Goal: Find specific page/section: Find specific page/section

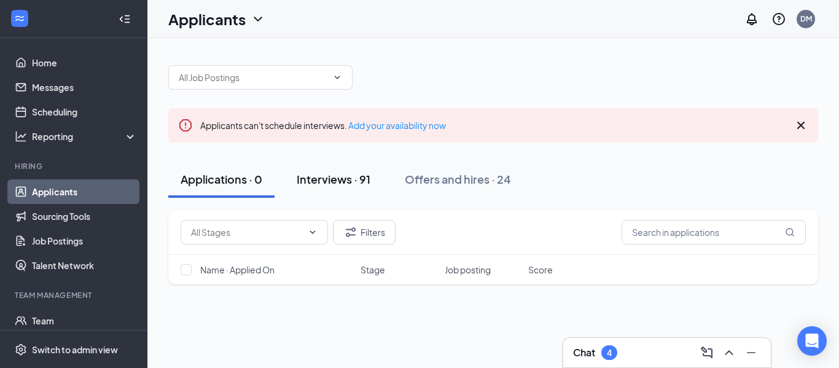
click at [324, 179] on div "Interviews · 91" at bounding box center [334, 178] width 74 height 15
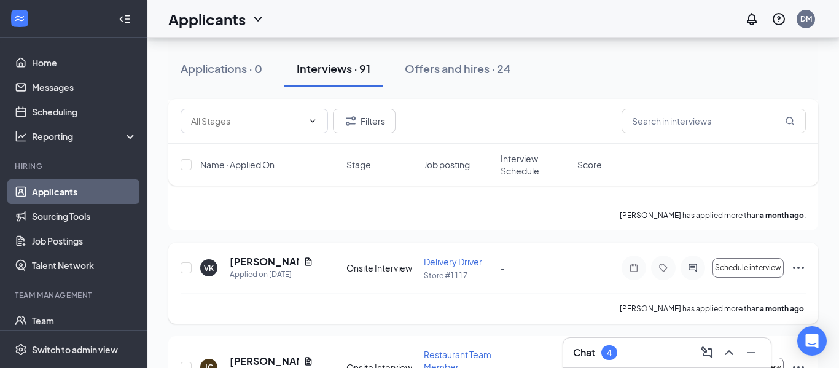
scroll to position [7474, 0]
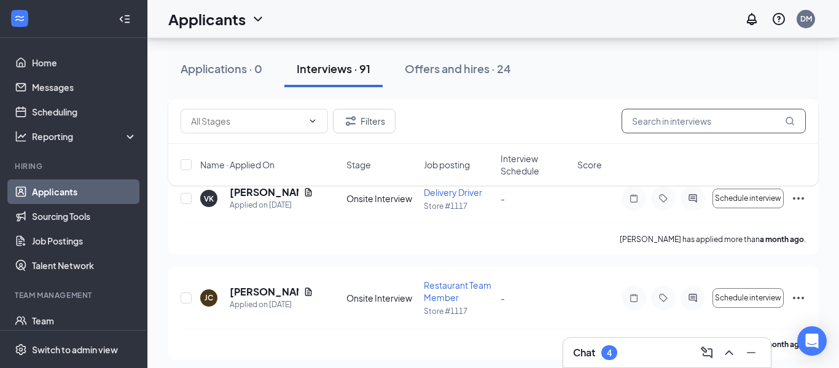
click at [662, 127] on input "text" at bounding box center [714, 121] width 184 height 25
type input "brianna"
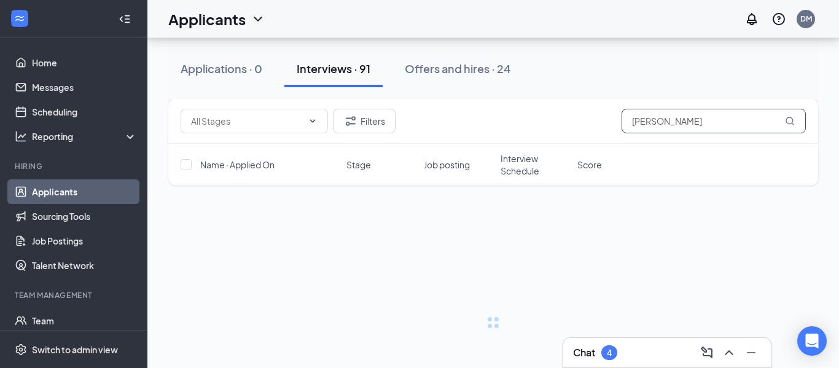
scroll to position [18, 0]
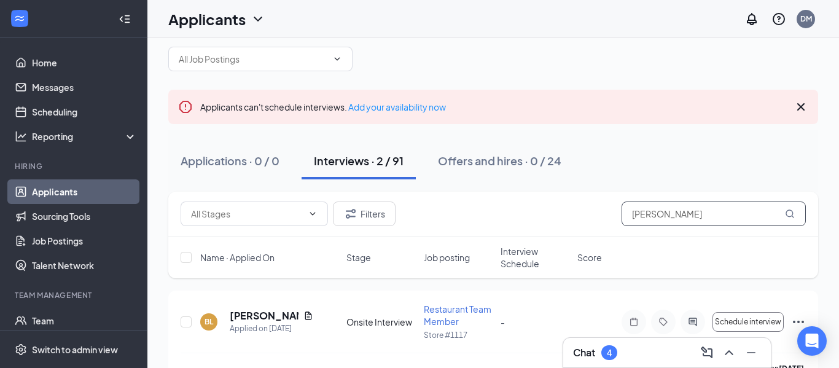
type input "[PERSON_NAME]"
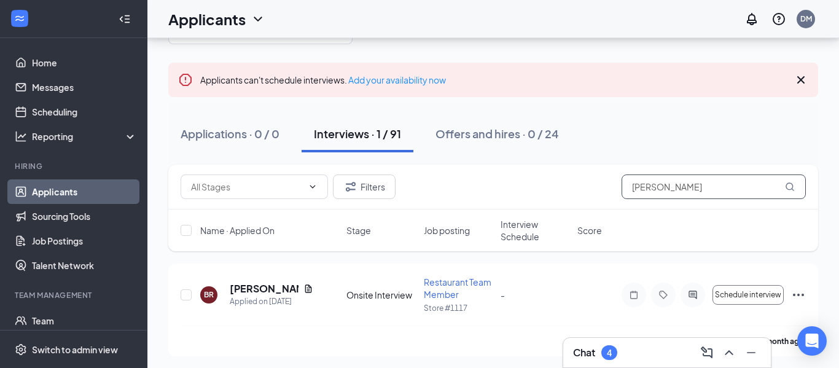
scroll to position [49, 0]
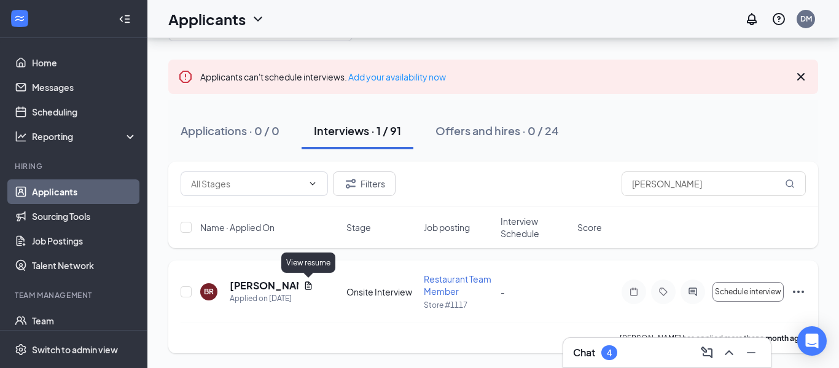
click at [309, 283] on icon "Document" at bounding box center [308, 285] width 7 height 8
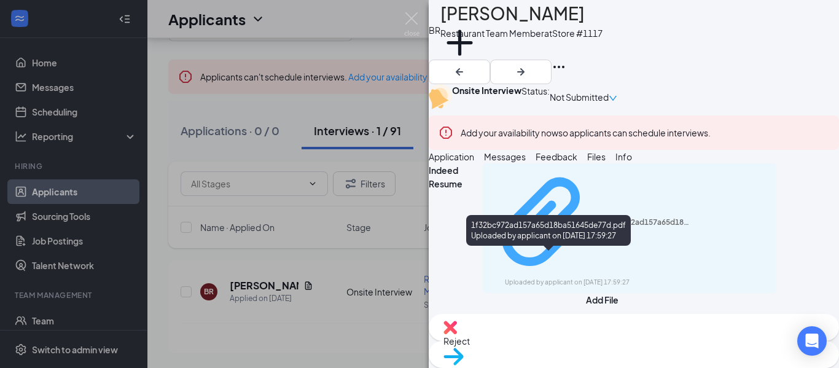
click at [597, 227] on div "1f32bc972ad157a65d18ba51645de77d.pdf" at bounding box center [643, 223] width 92 height 10
